Goal: Find specific page/section: Find specific page/section

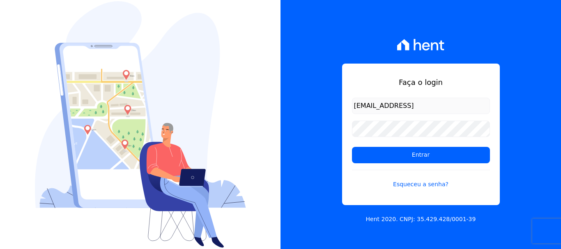
type input "[EMAIL_ADDRESS][DOMAIN_NAME]"
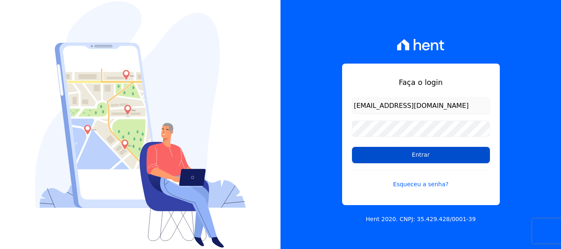
click at [425, 152] on input "Entrar" at bounding box center [421, 155] width 138 height 16
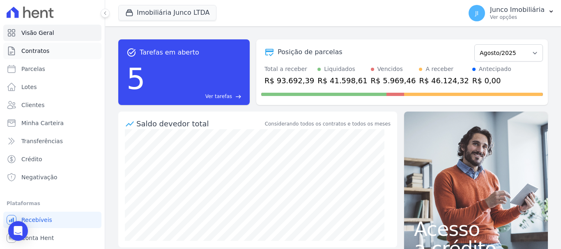
click at [28, 51] on span "Contratos" at bounding box center [35, 51] width 28 height 8
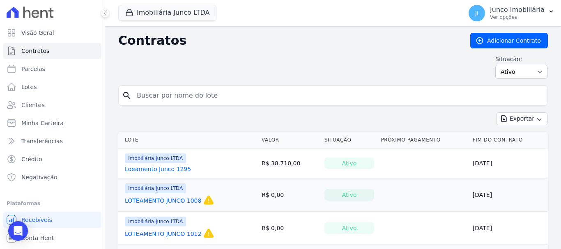
click at [167, 92] on input "search" at bounding box center [338, 95] width 412 height 16
type input "865"
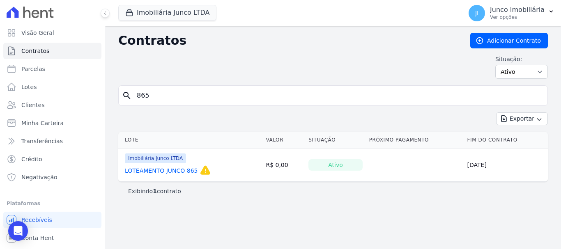
click at [177, 173] on link "LOTEAMENTO JUNCO 865" at bounding box center [161, 171] width 73 height 8
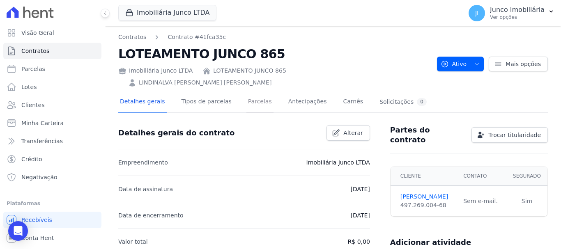
click at [253, 92] on link "Parcelas" at bounding box center [259, 103] width 27 height 22
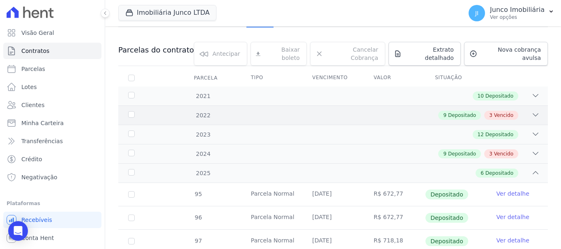
scroll to position [84, 0]
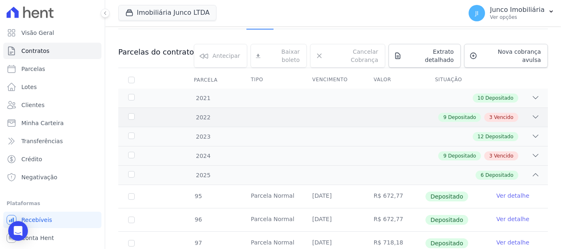
click at [494, 114] on span "Vencido" at bounding box center [503, 117] width 19 height 7
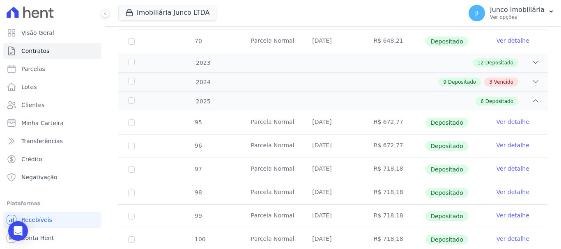
scroll to position [476, 0]
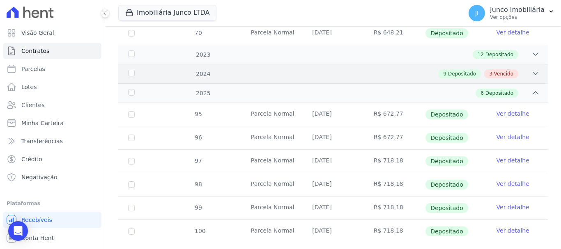
click at [500, 70] on span "Vencido" at bounding box center [503, 73] width 19 height 7
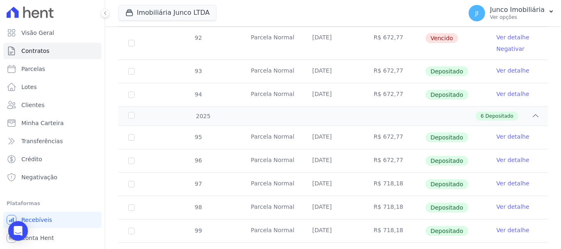
scroll to position [787, 0]
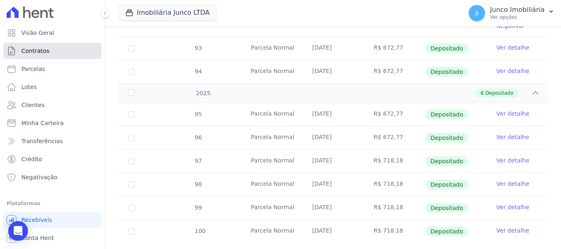
click at [42, 48] on span "Contratos" at bounding box center [35, 51] width 28 height 8
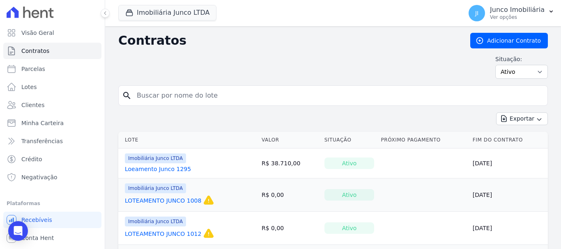
click at [157, 97] on input "search" at bounding box center [338, 95] width 412 height 16
type input "1269"
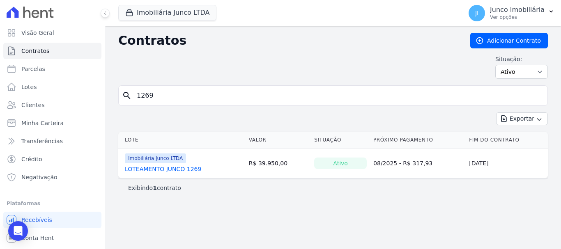
click at [183, 167] on link "LOTEAMENTO JUNCO 1269" at bounding box center [163, 169] width 76 height 8
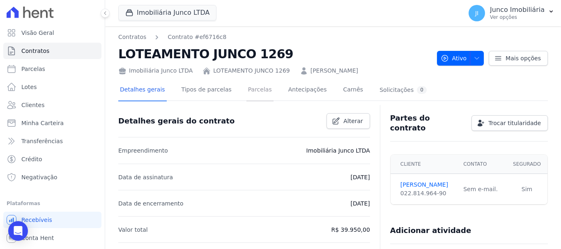
click at [253, 86] on link "Parcelas" at bounding box center [259, 91] width 27 height 22
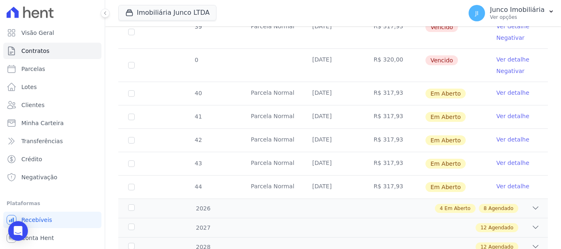
scroll to position [342, 0]
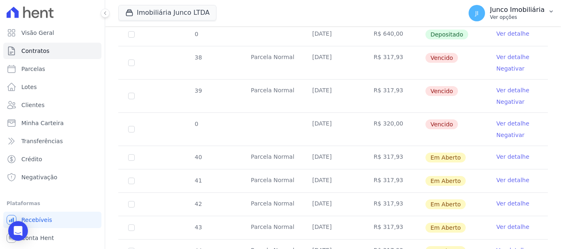
click at [513, 16] on p "Ver opções" at bounding box center [517, 17] width 55 height 7
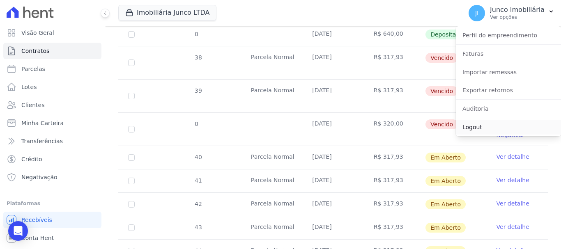
click at [475, 126] on link "Logout" at bounding box center [508, 127] width 105 height 15
